Goal: Find specific page/section: Find specific page/section

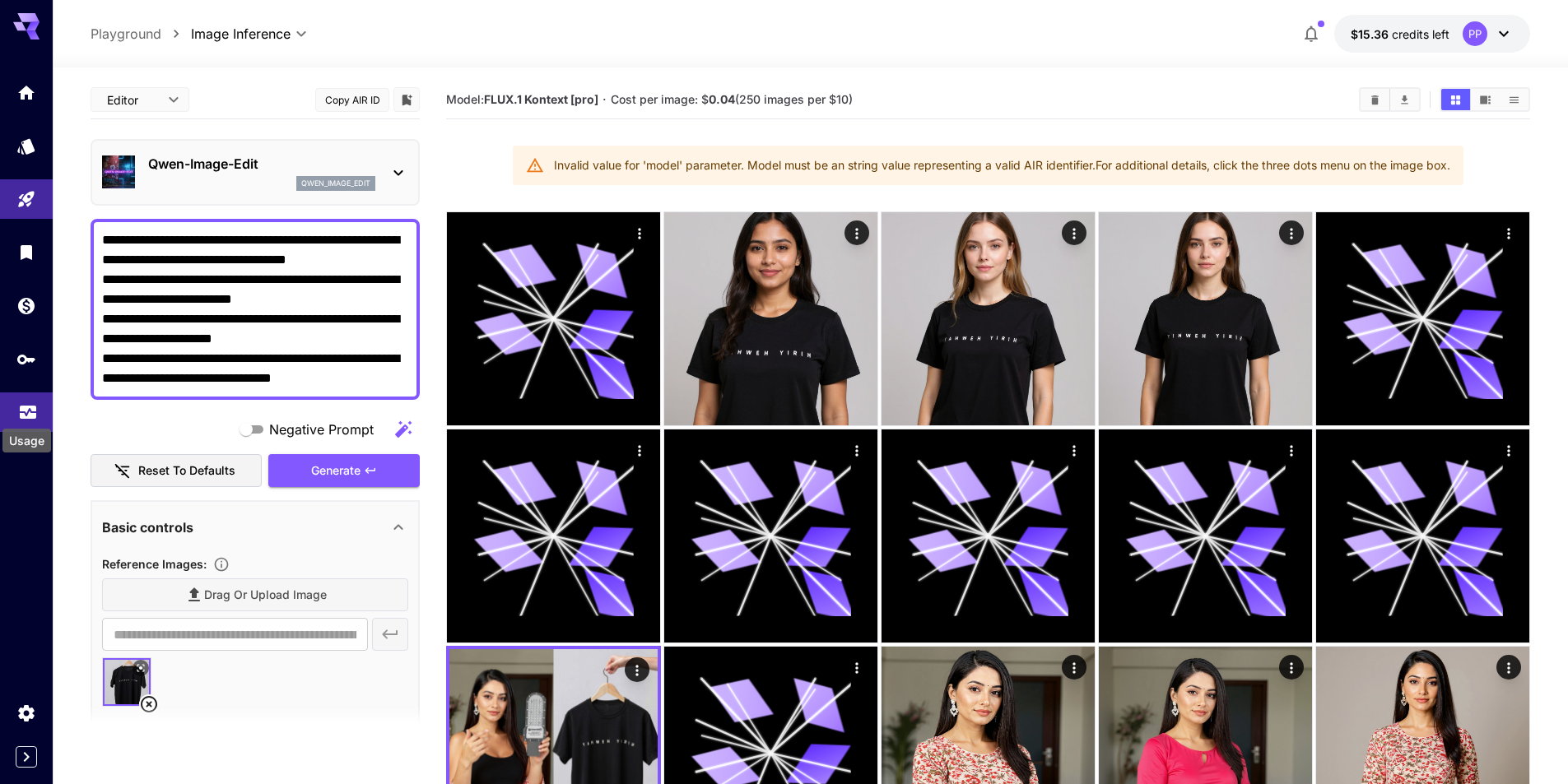
click at [23, 412] on icon "Usage" at bounding box center [28, 409] width 16 height 8
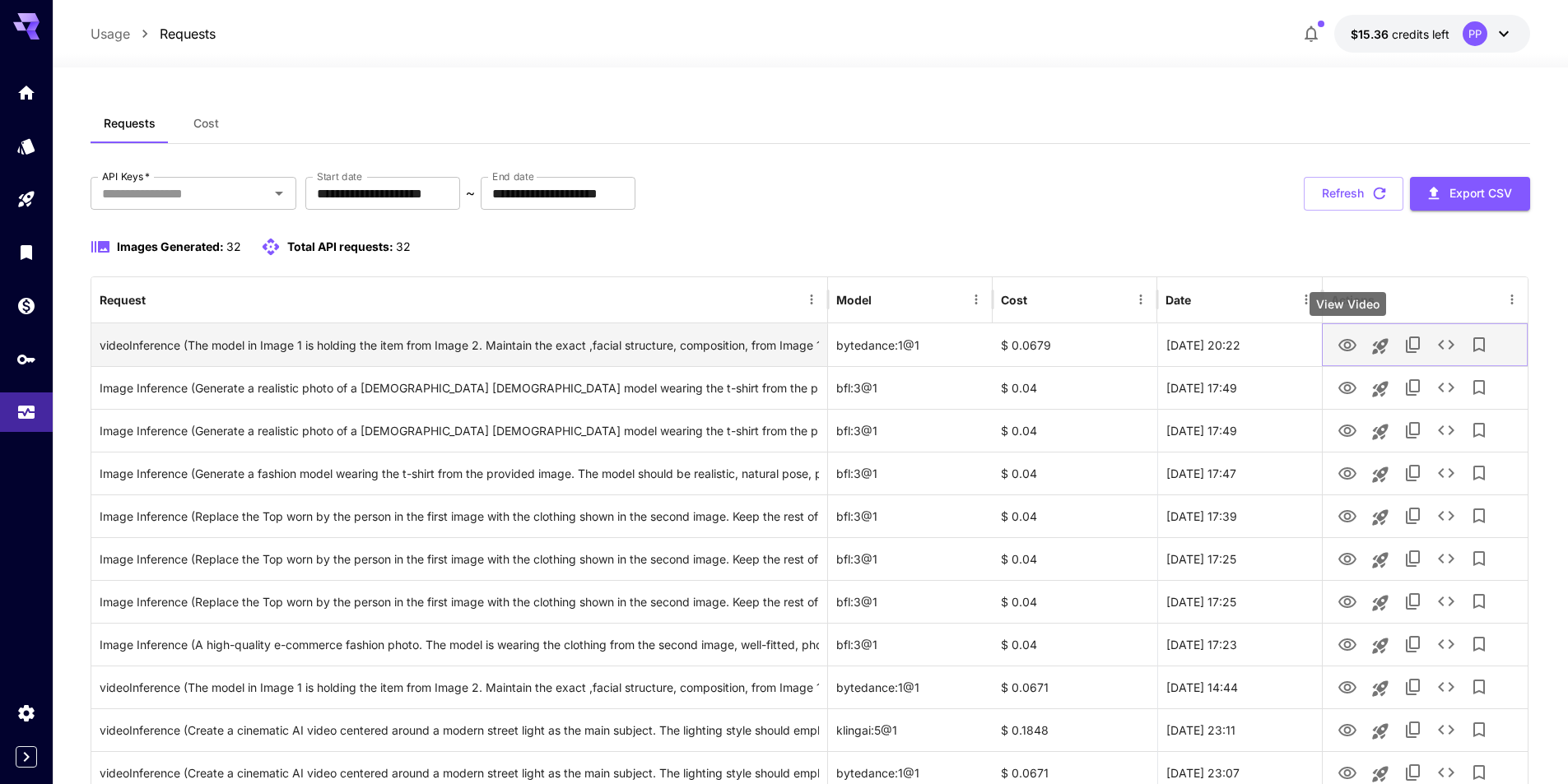
click at [1345, 351] on icon "View Video" at bounding box center [1348, 346] width 20 height 20
